Goal: Use online tool/utility: Utilize a website feature to perform a specific function

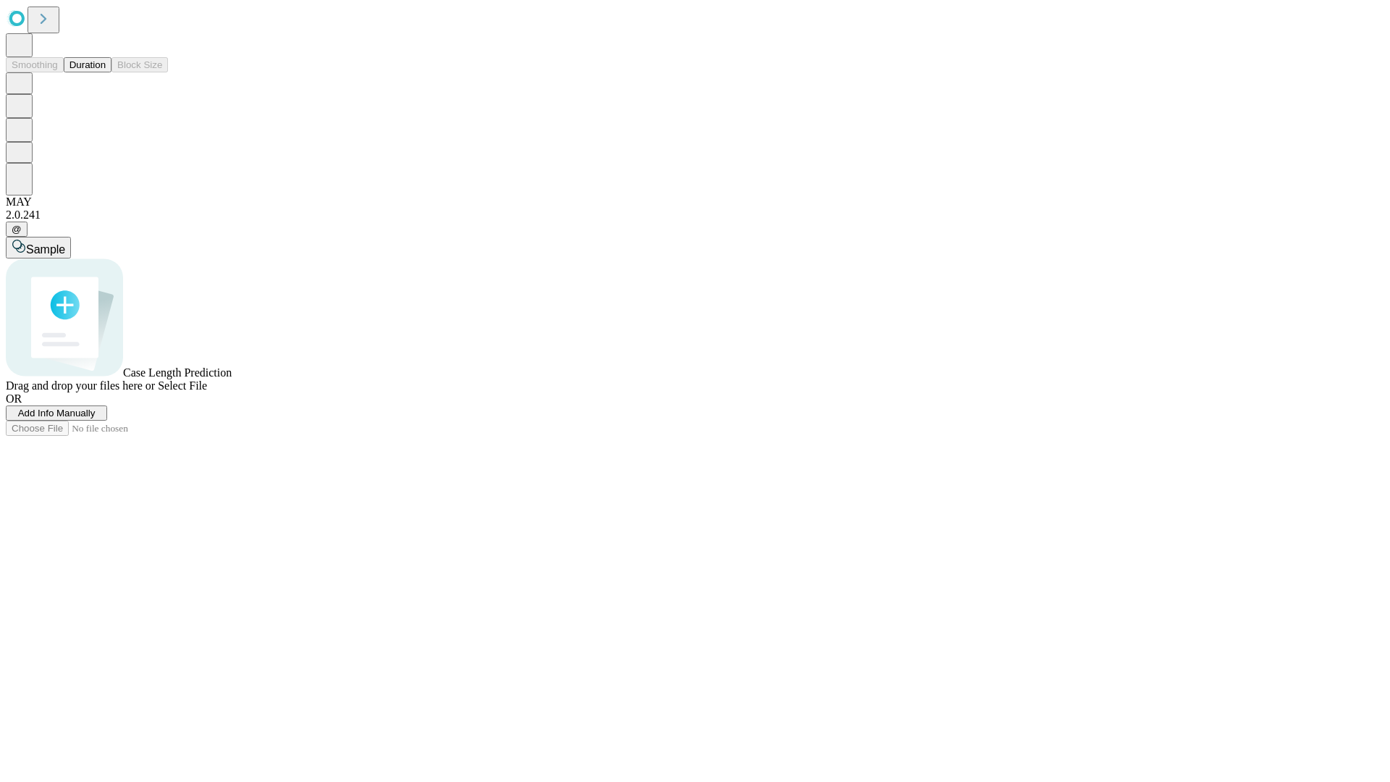
click at [106, 72] on button "Duration" at bounding box center [88, 64] width 48 height 15
click at [96, 418] on span "Add Info Manually" at bounding box center [56, 412] width 77 height 11
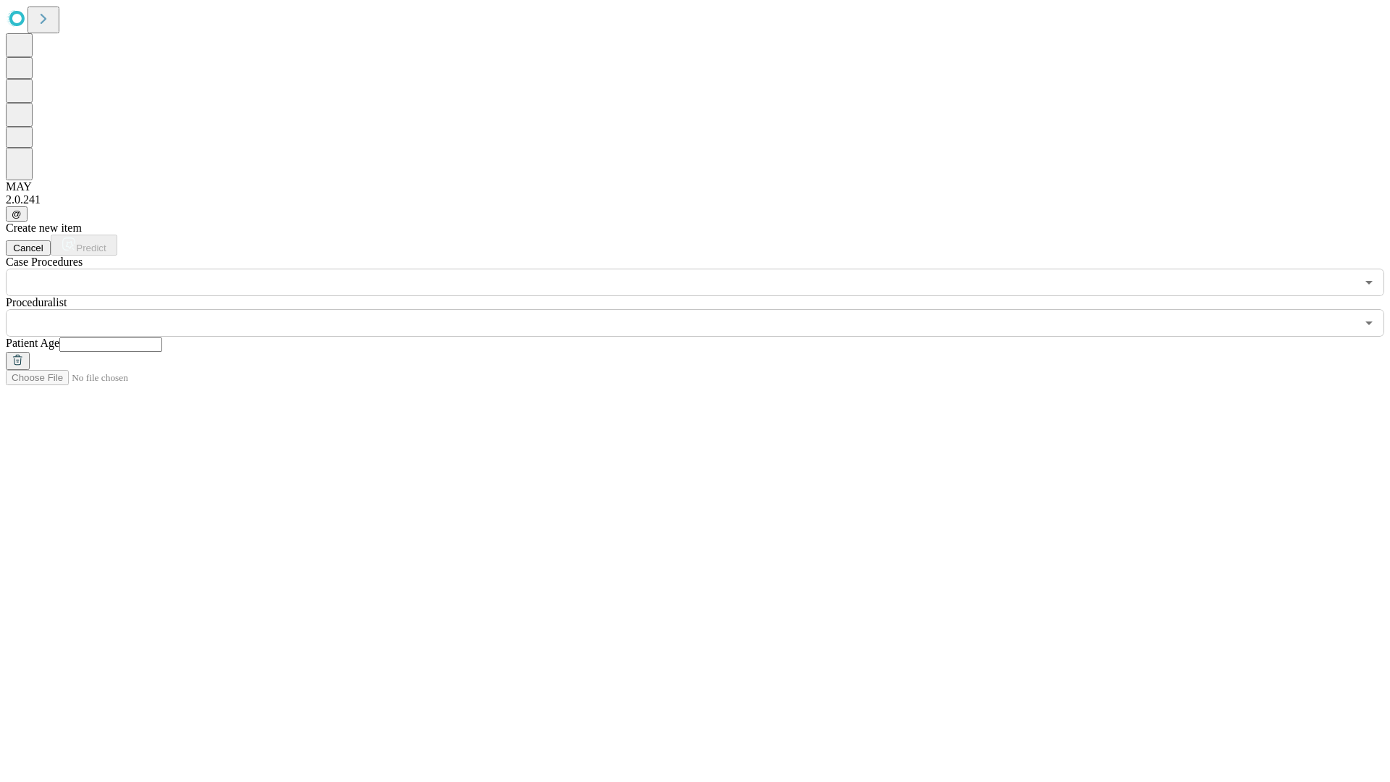
click at [162, 337] on input "text" at bounding box center [110, 344] width 103 height 14
type input "**"
click at [705, 309] on input "text" at bounding box center [681, 323] width 1350 height 28
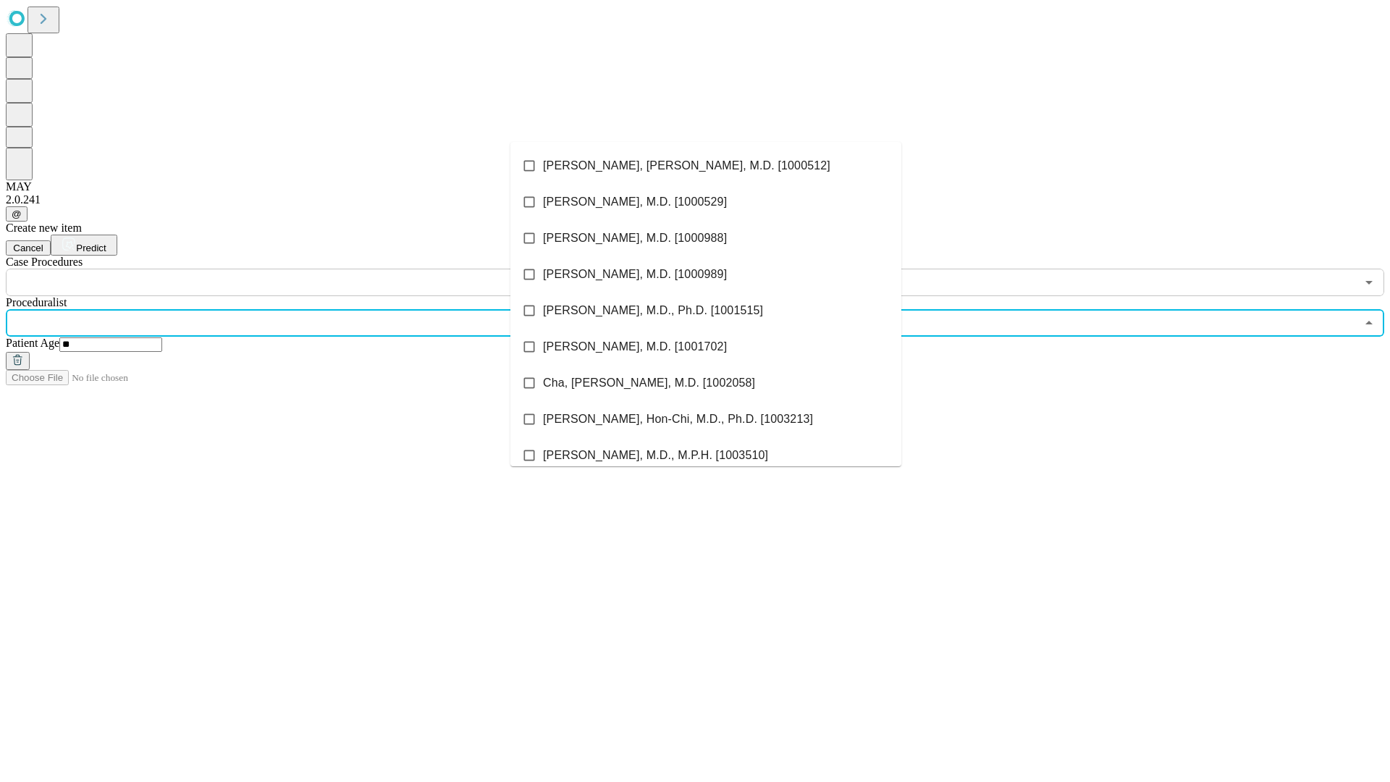
click at [706, 166] on li "[PERSON_NAME], [PERSON_NAME], M.D. [1000512]" at bounding box center [705, 166] width 391 height 36
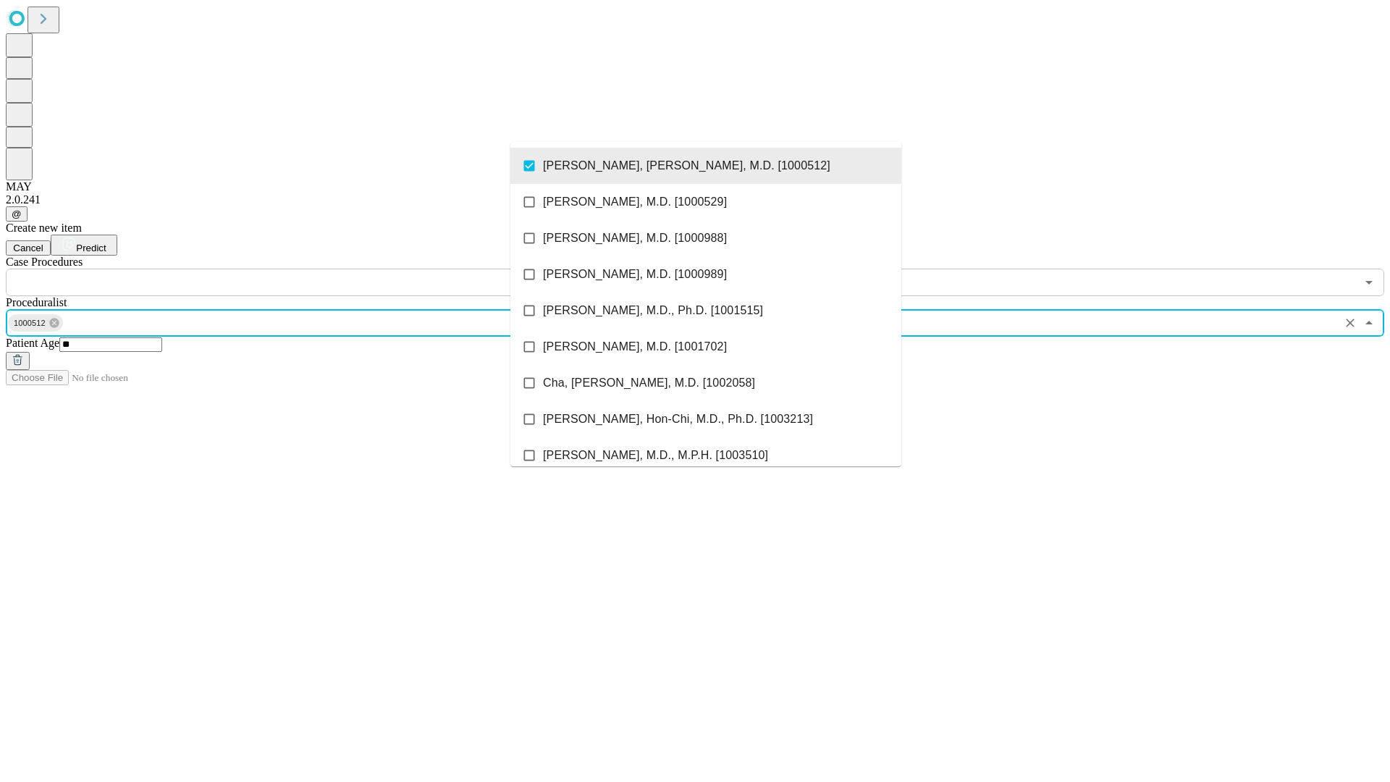
click at [304, 269] on input "text" at bounding box center [681, 283] width 1350 height 28
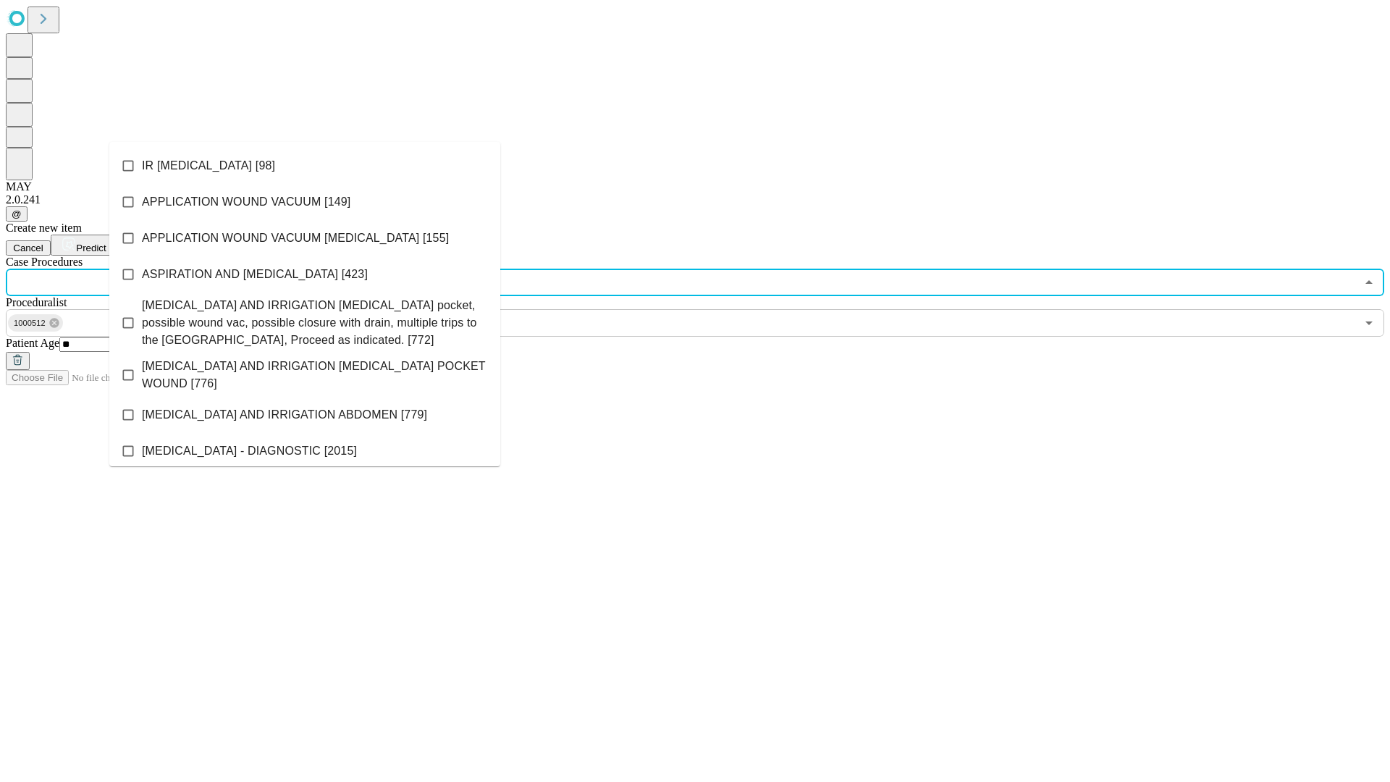
click at [305, 166] on li "IR [MEDICAL_DATA] [98]" at bounding box center [304, 166] width 391 height 36
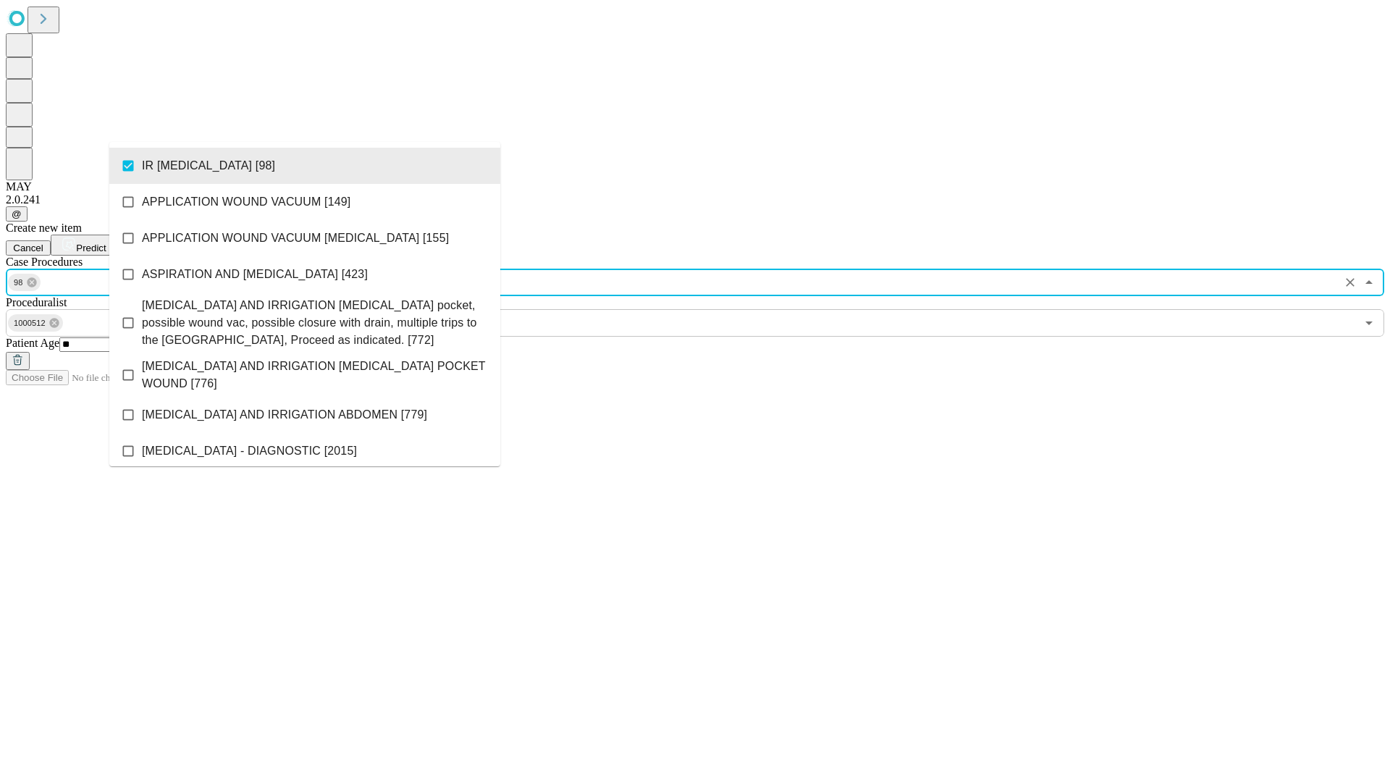
click at [106, 242] on span "Predict" at bounding box center [91, 247] width 30 height 11
